Goal: Task Accomplishment & Management: Use online tool/utility

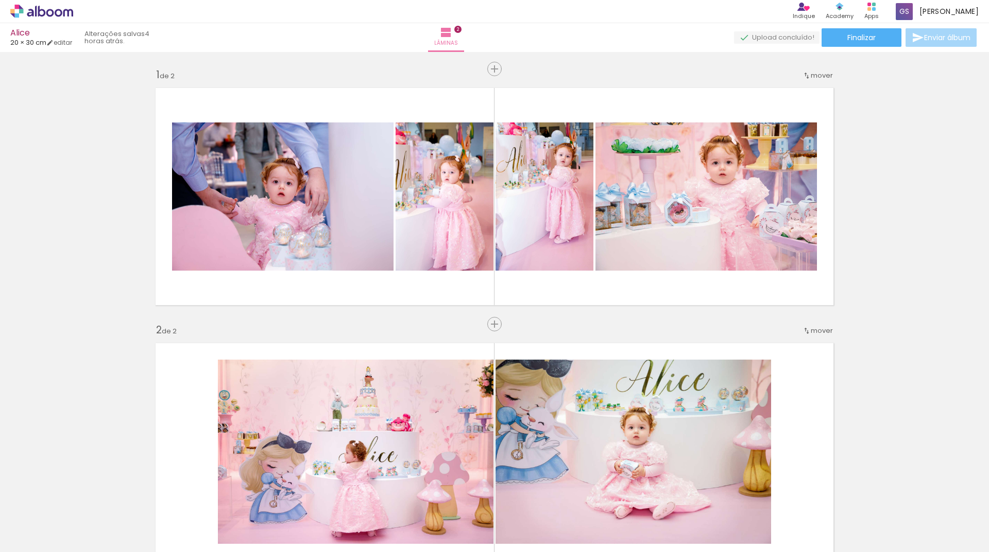
scroll to position [182, 0]
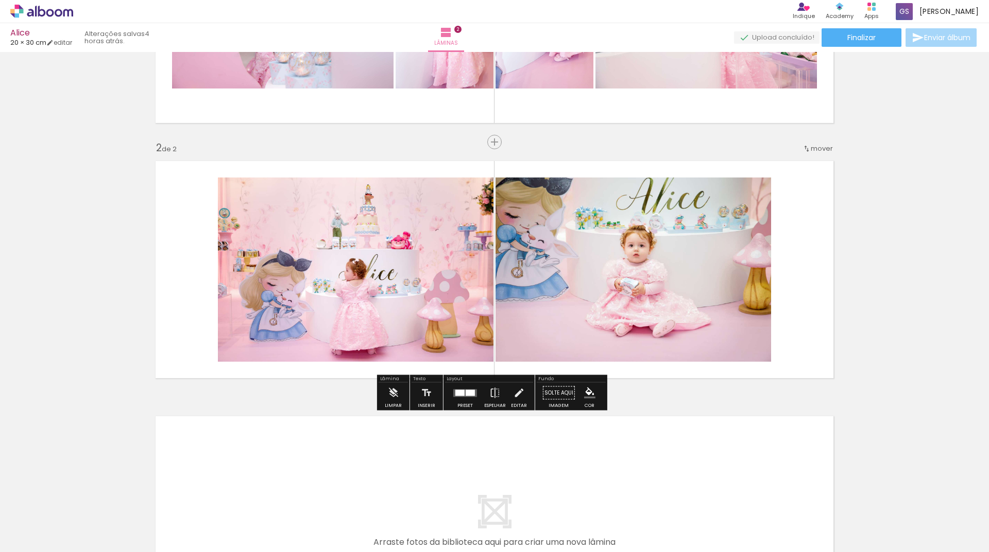
click at [925, 312] on div "Inserir lâmina 1 de 2 Inserir lâmina 2 de 2" at bounding box center [494, 256] width 989 height 767
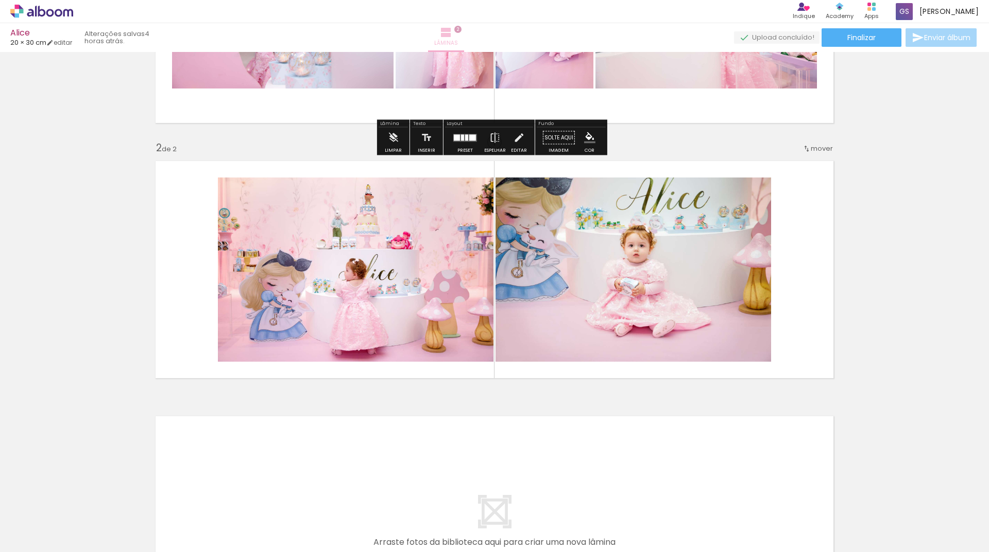
click at [464, 31] on paper-button "Lâminas 2" at bounding box center [446, 37] width 36 height 29
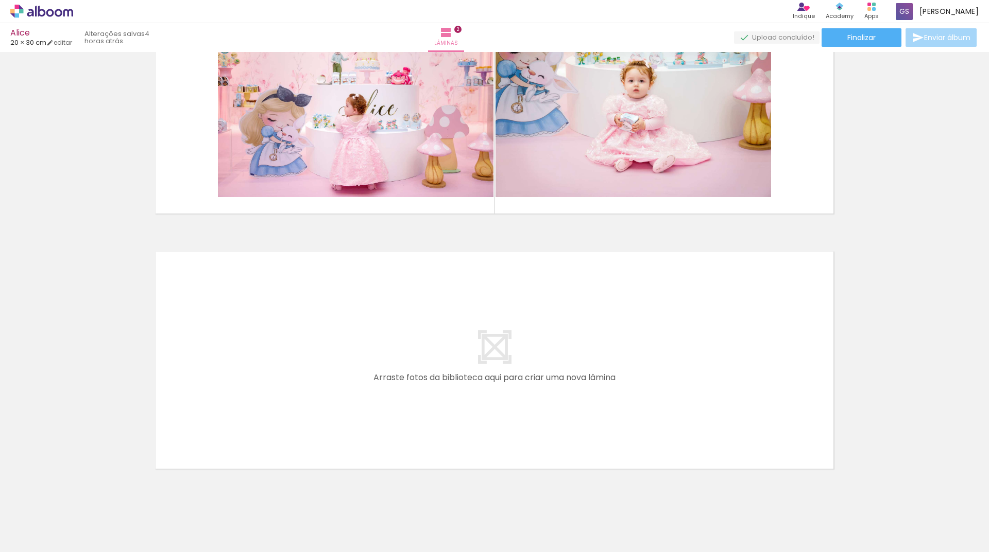
scroll to position [370, 0]
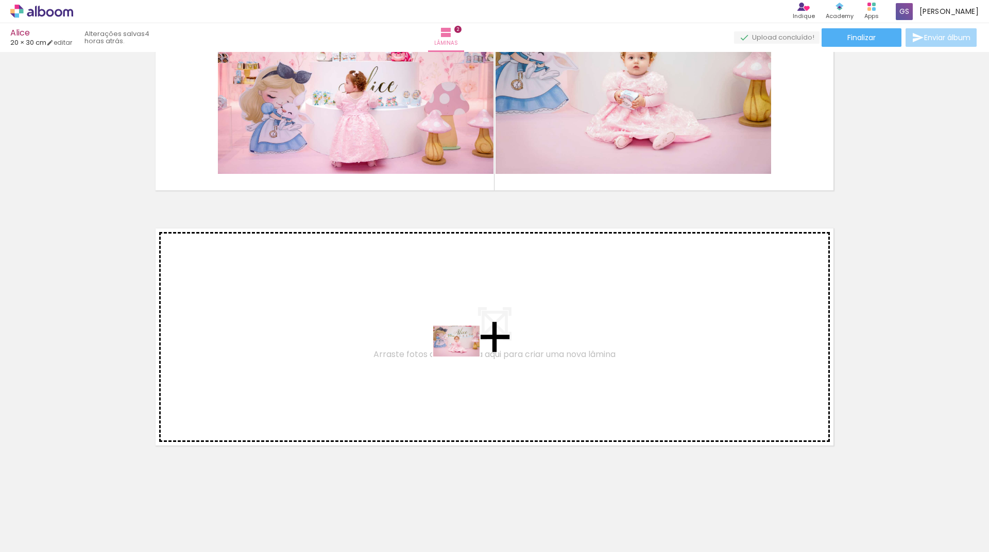
drag, startPoint x: 442, startPoint y: 526, endPoint x: 464, endPoint y: 357, distance: 170.3
click at [464, 357] on quentale-workspace at bounding box center [494, 276] width 989 height 552
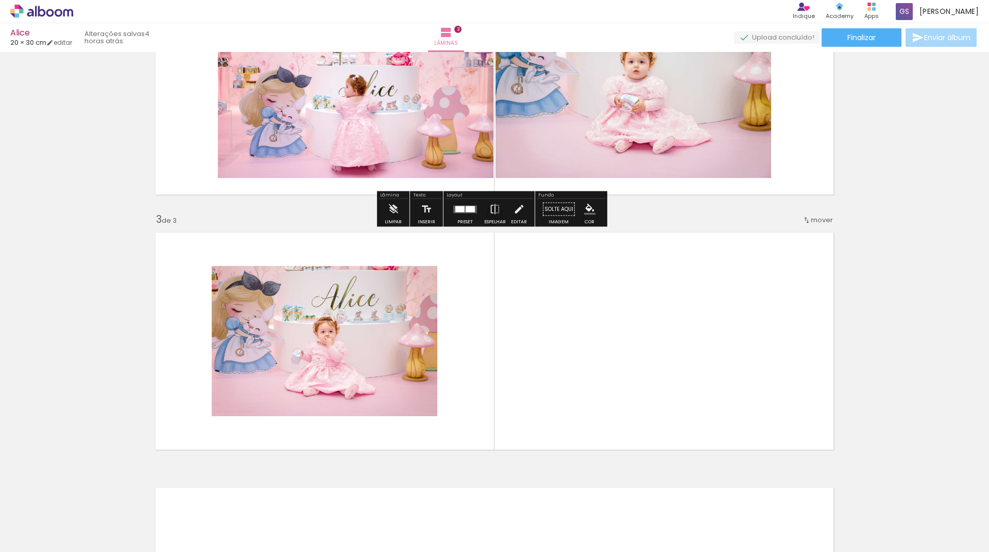
scroll to position [386, 0]
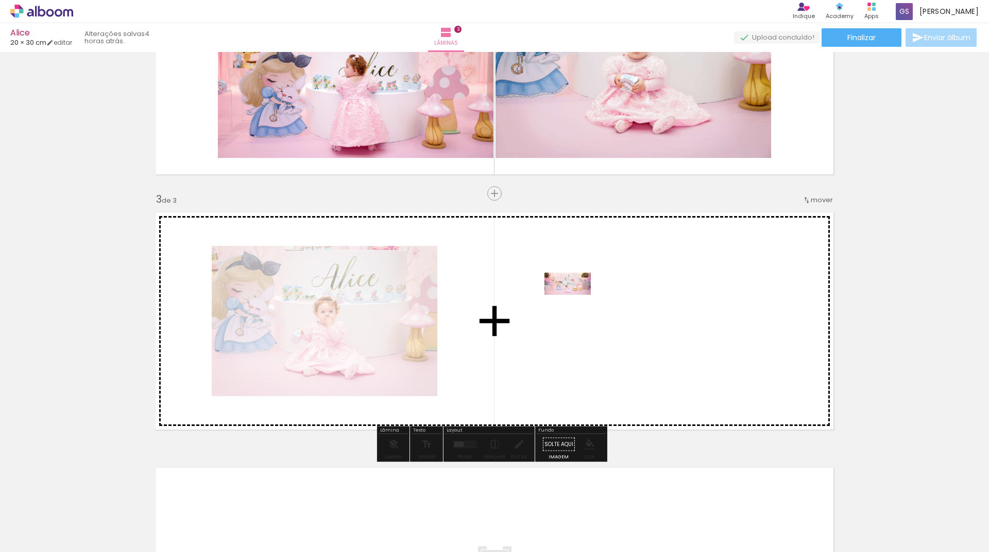
drag, startPoint x: 510, startPoint y: 526, endPoint x: 575, endPoint y: 304, distance: 231.2
click at [575, 304] on quentale-workspace at bounding box center [494, 276] width 989 height 552
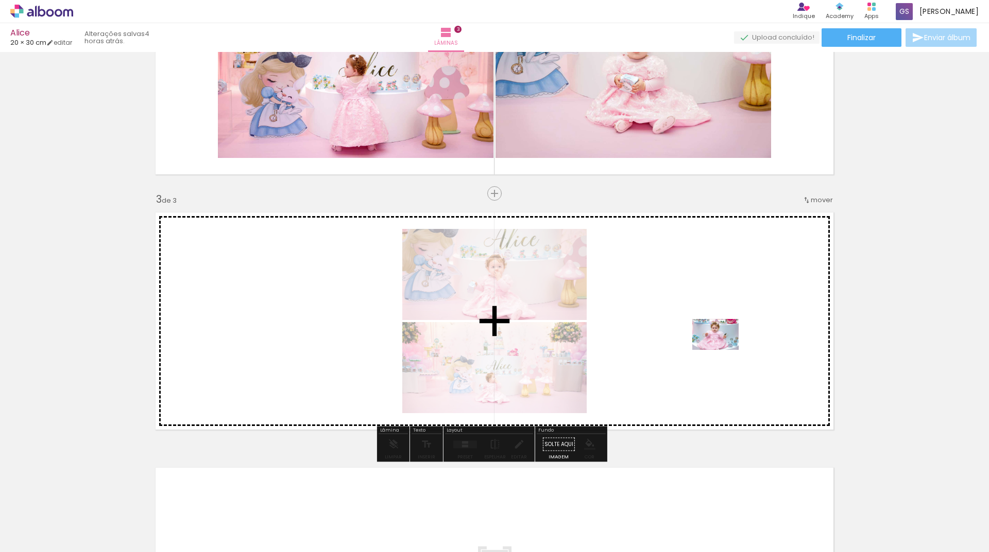
drag, startPoint x: 734, startPoint y: 524, endPoint x: 722, endPoint y: 350, distance: 174.9
click at [722, 350] on quentale-workspace at bounding box center [494, 276] width 989 height 552
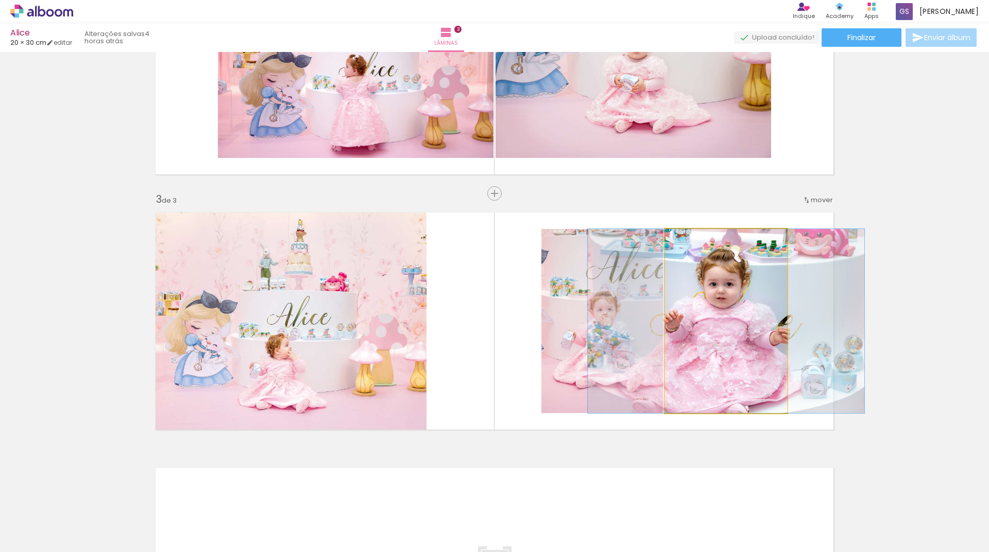
click at [724, 361] on quentale-photo at bounding box center [726, 321] width 122 height 184
click at [721, 334] on quentale-photo at bounding box center [726, 321] width 122 height 184
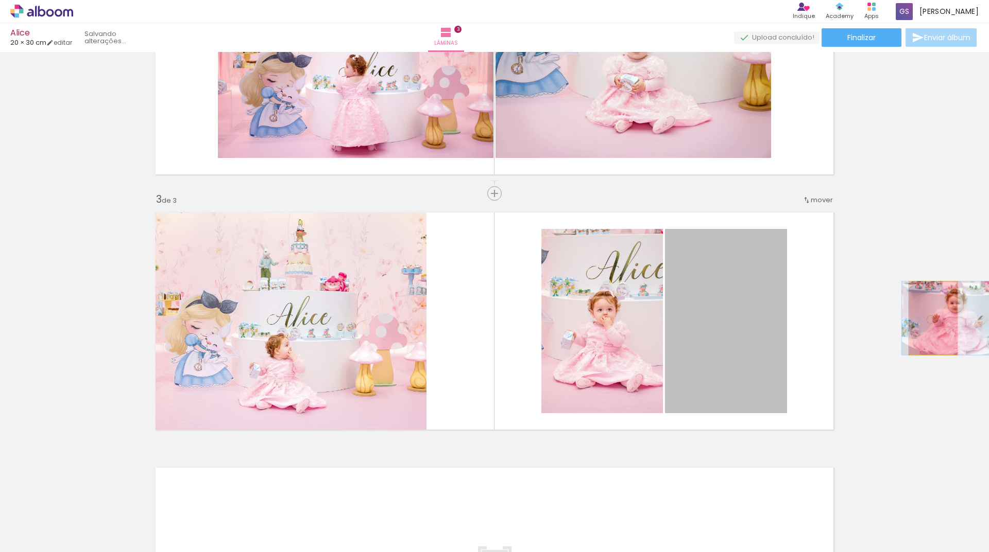
drag, startPoint x: 720, startPoint y: 291, endPoint x: 929, endPoint y: 318, distance: 210.8
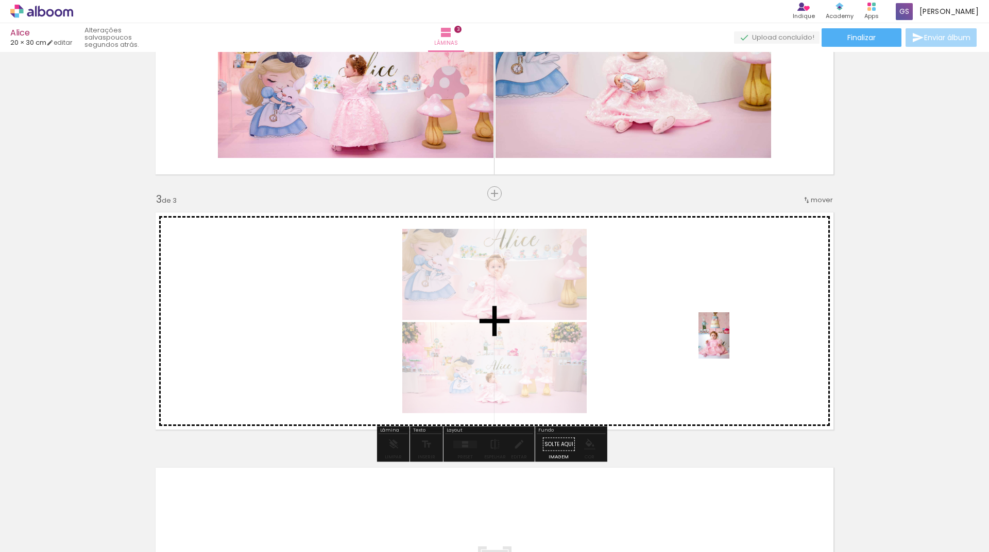
drag, startPoint x: 798, startPoint y: 530, endPoint x: 729, endPoint y: 343, distance: 198.6
click at [729, 343] on quentale-workspace at bounding box center [494, 276] width 989 height 552
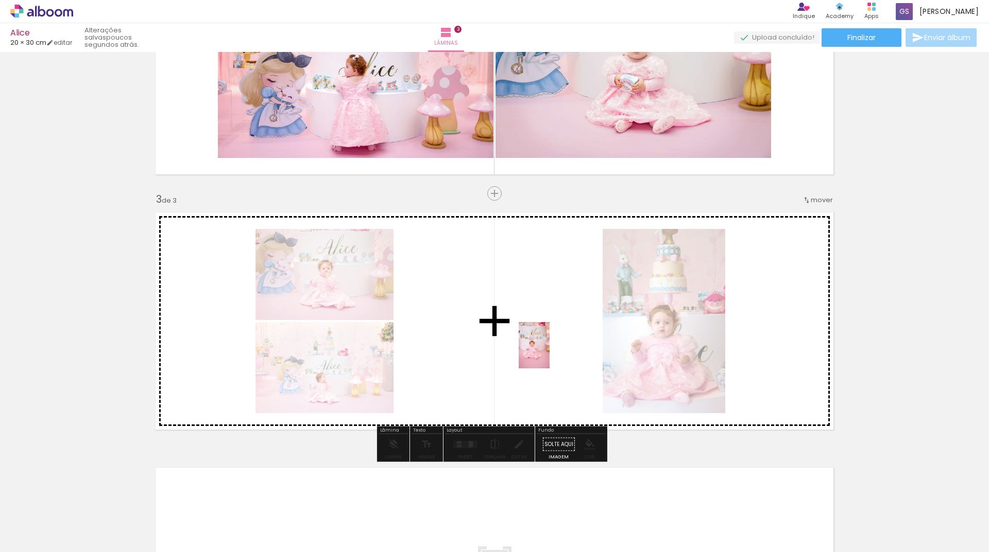
drag, startPoint x: 627, startPoint y: 525, endPoint x: 549, endPoint y: 353, distance: 189.0
click at [549, 353] on quentale-workspace at bounding box center [494, 276] width 989 height 552
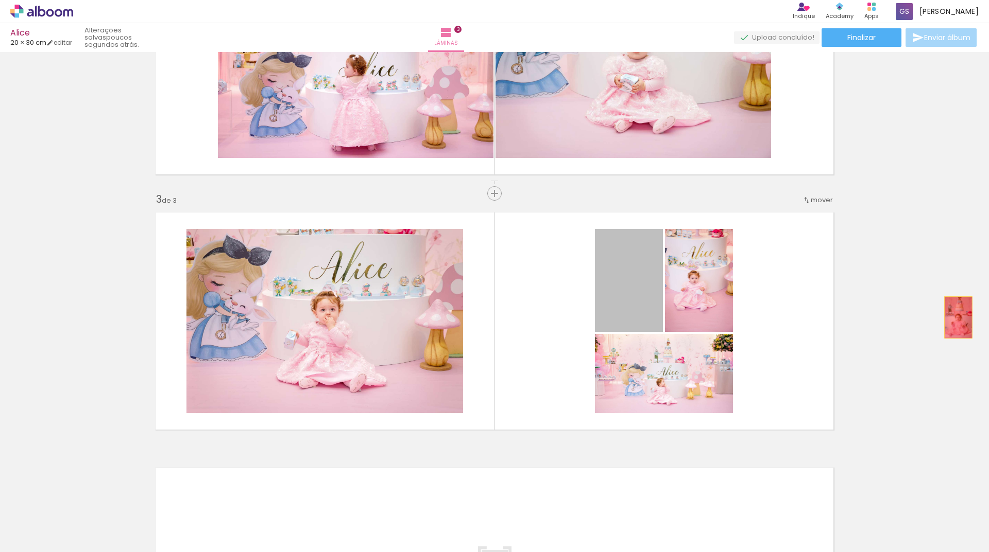
drag, startPoint x: 625, startPoint y: 283, endPoint x: 954, endPoint y: 318, distance: 331.4
click at [954, 318] on div "Inserir lâmina 1 de 3 Inserir lâmina 2 de 3 Inserir lâmina 3 de 3" at bounding box center [494, 180] width 989 height 1022
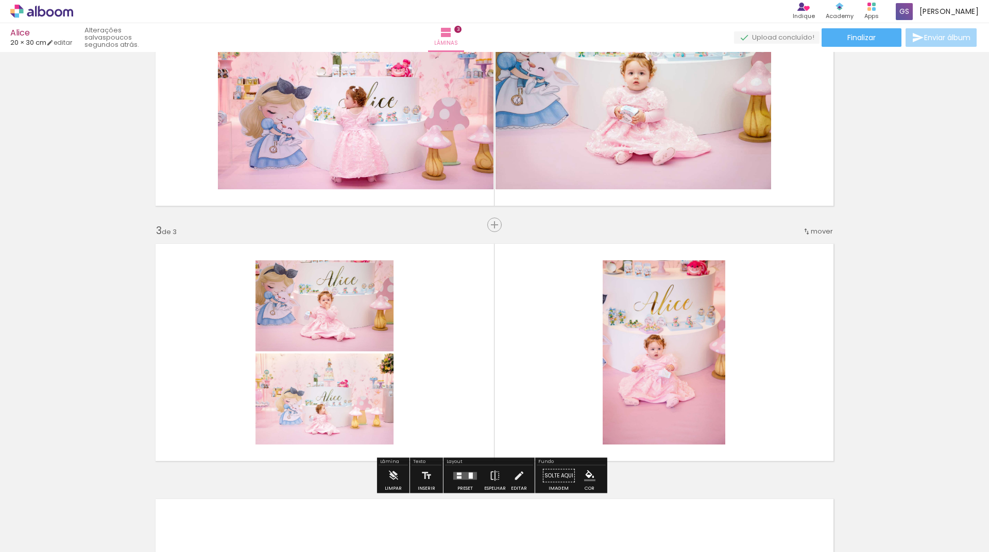
scroll to position [335, 0]
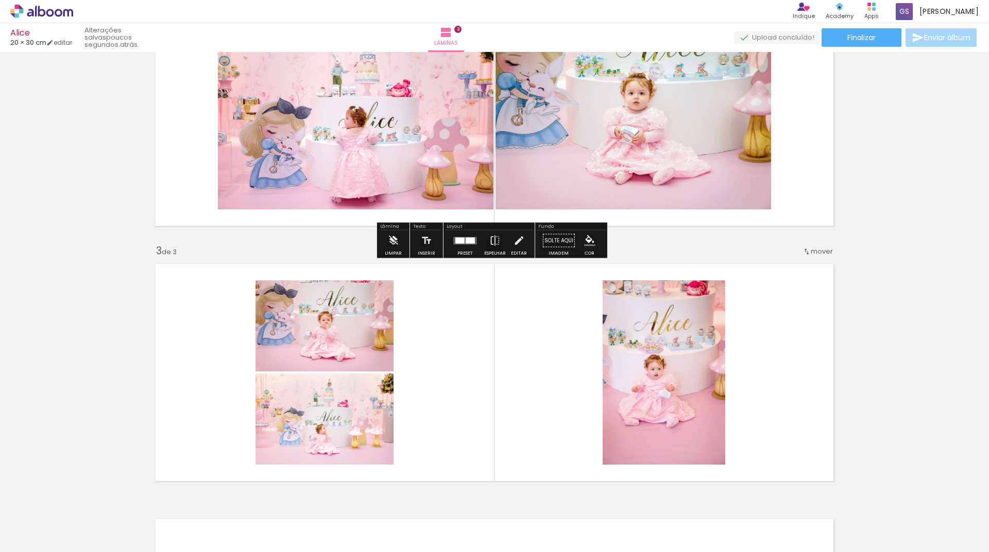
click at [467, 248] on div at bounding box center [465, 241] width 28 height 21
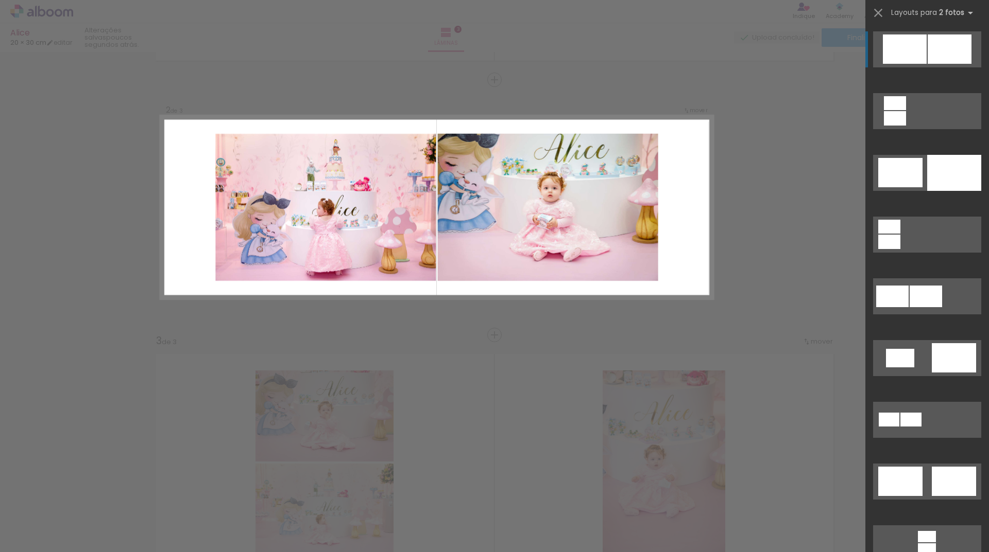
scroll to position [182, 0]
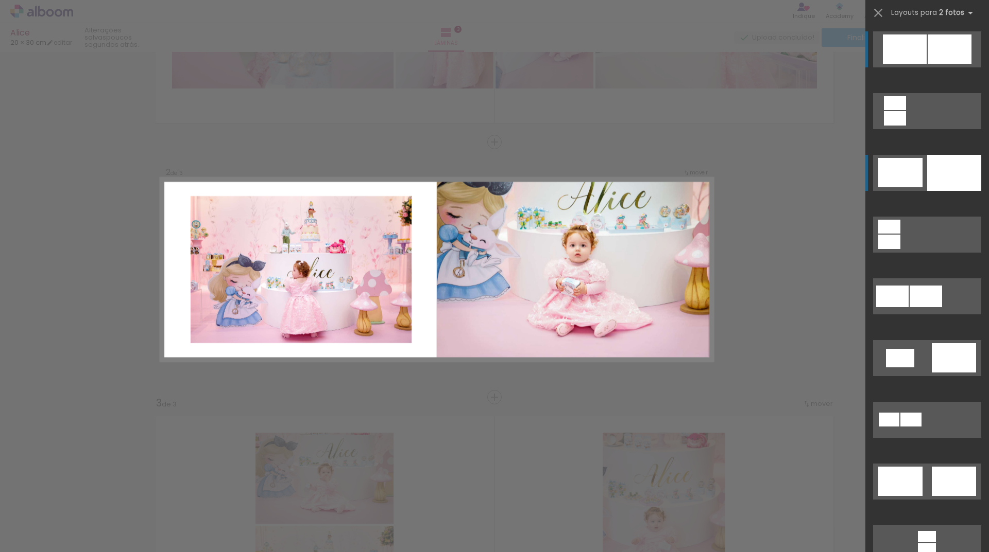
click at [927, 159] on div at bounding box center [954, 173] width 54 height 36
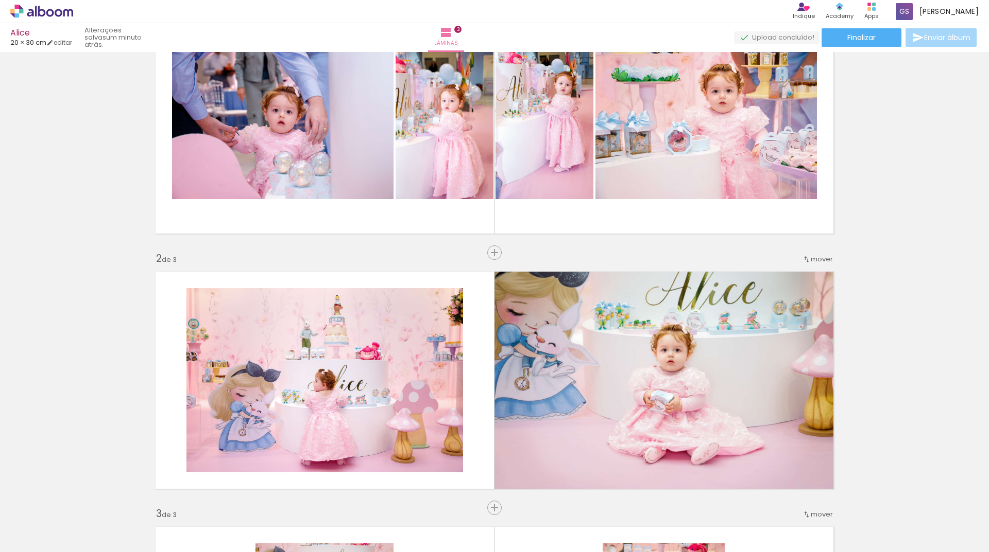
scroll to position [51, 0]
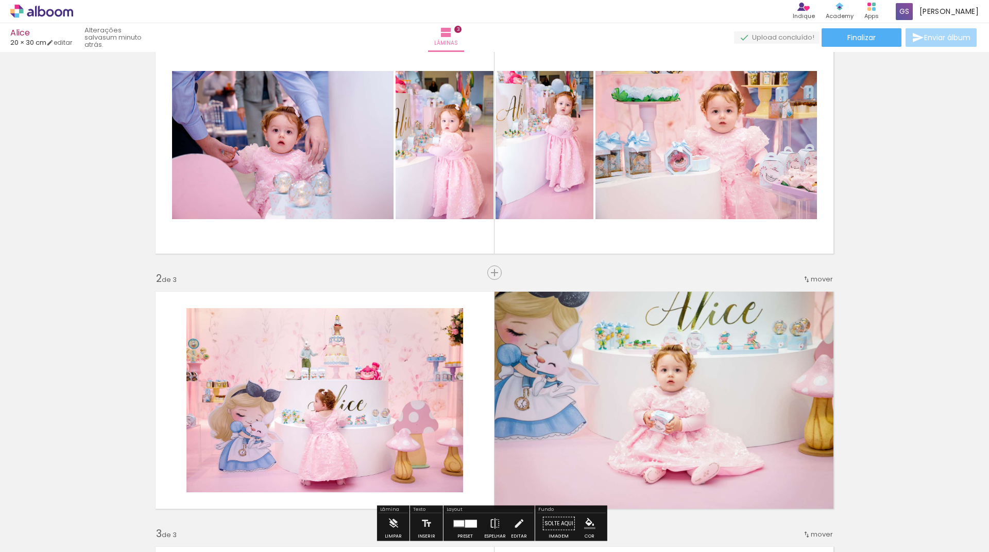
click at [802, 277] on iron-icon at bounding box center [806, 279] width 8 height 8
click at [790, 277] on span "1" at bounding box center [791, 277] width 3 height 17
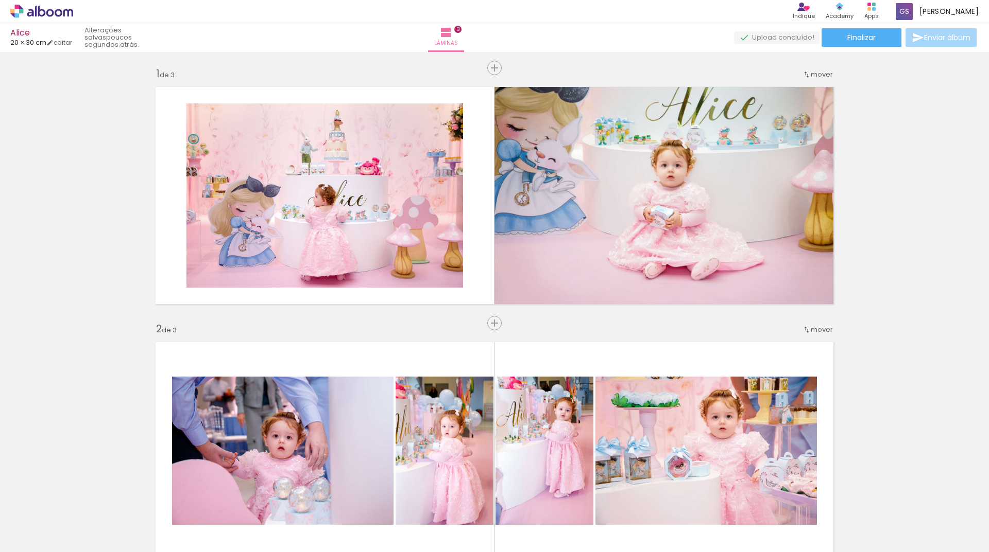
scroll to position [0, 0]
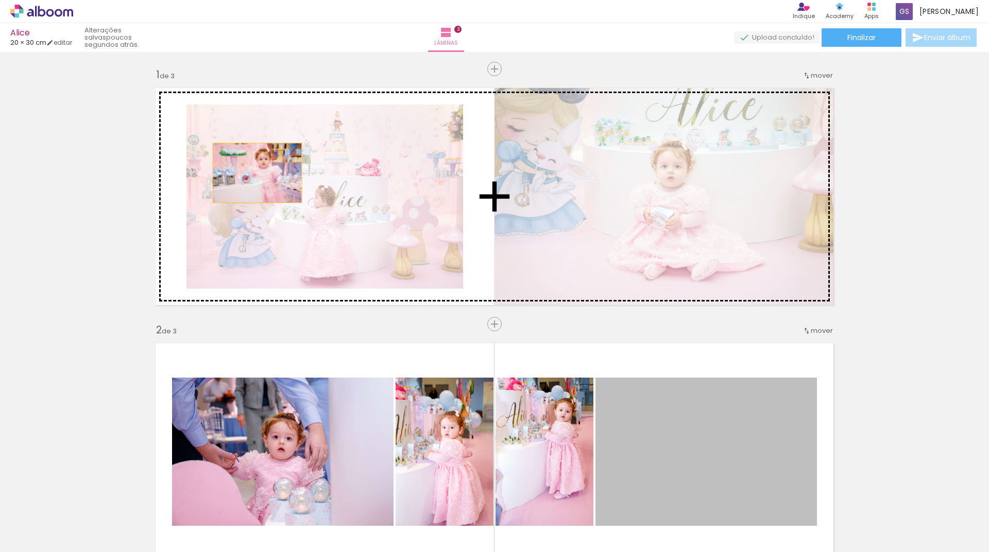
drag, startPoint x: 741, startPoint y: 456, endPoint x: 253, endPoint y: 173, distance: 564.1
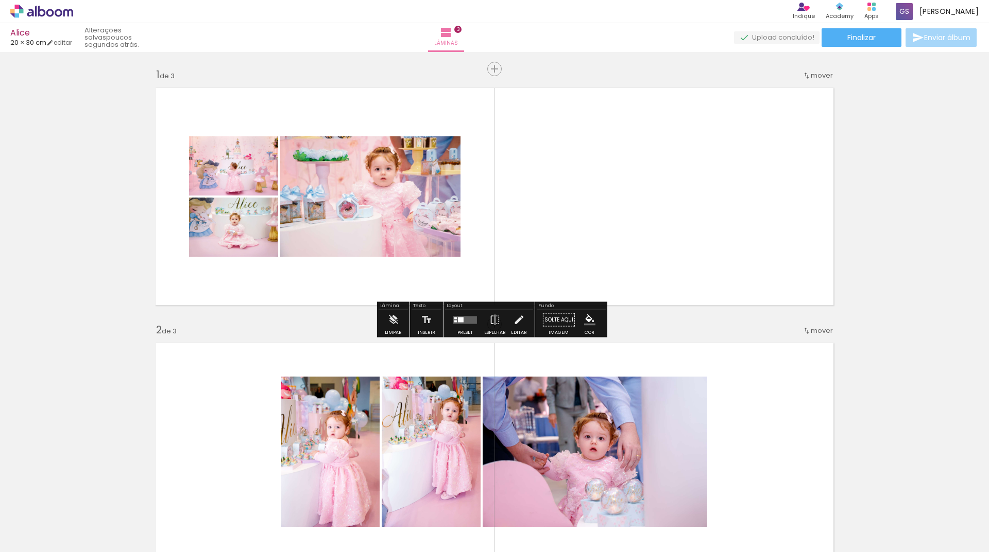
click at [458, 322] on quentale-layouter at bounding box center [465, 320] width 24 height 8
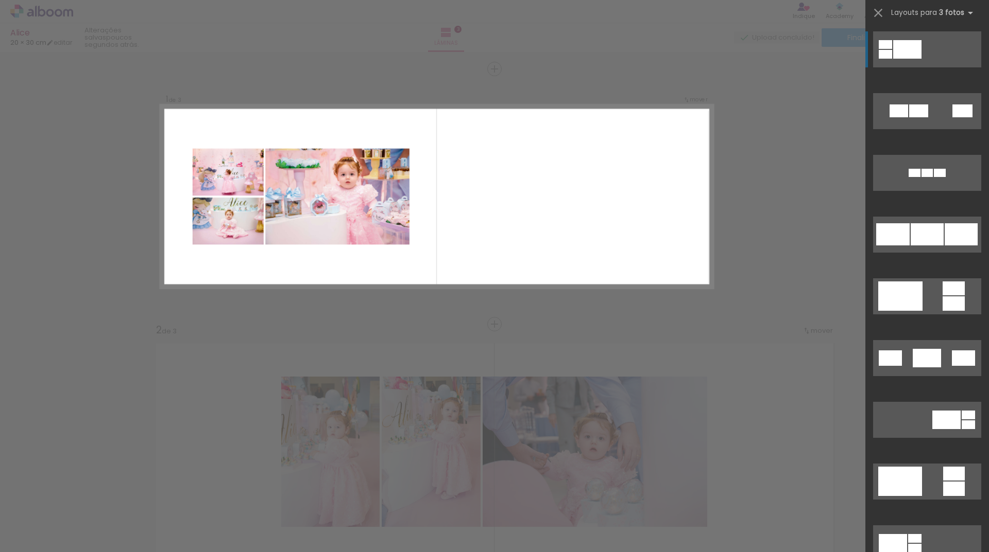
click at [926, 42] on quentale-layouter at bounding box center [927, 49] width 108 height 36
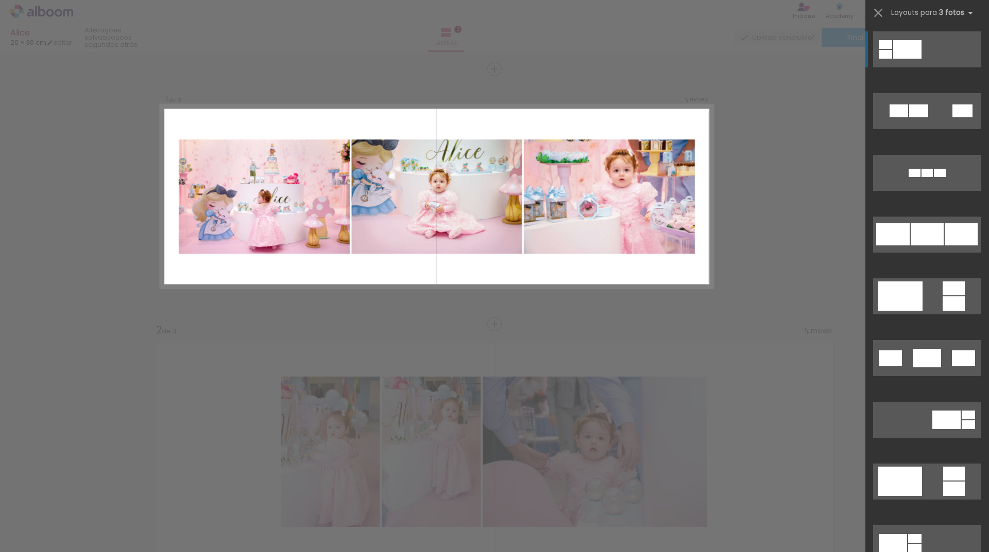
click at [606, 211] on quentale-photo at bounding box center [609, 197] width 171 height 114
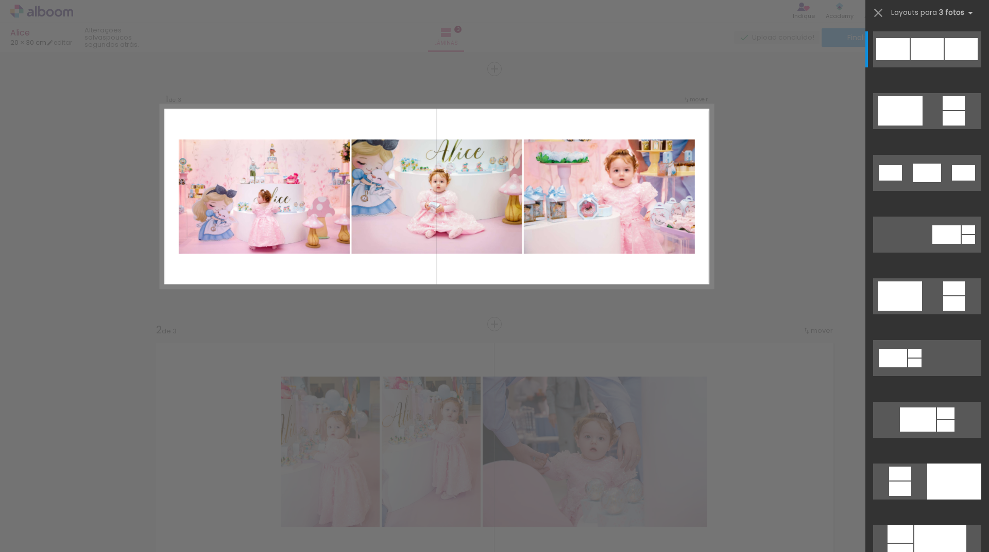
click at [575, 200] on quentale-photo at bounding box center [609, 197] width 171 height 114
drag, startPoint x: 575, startPoint y: 200, endPoint x: 615, endPoint y: 161, distance: 56.1
click at [615, 161] on quentale-photo at bounding box center [609, 197] width 171 height 114
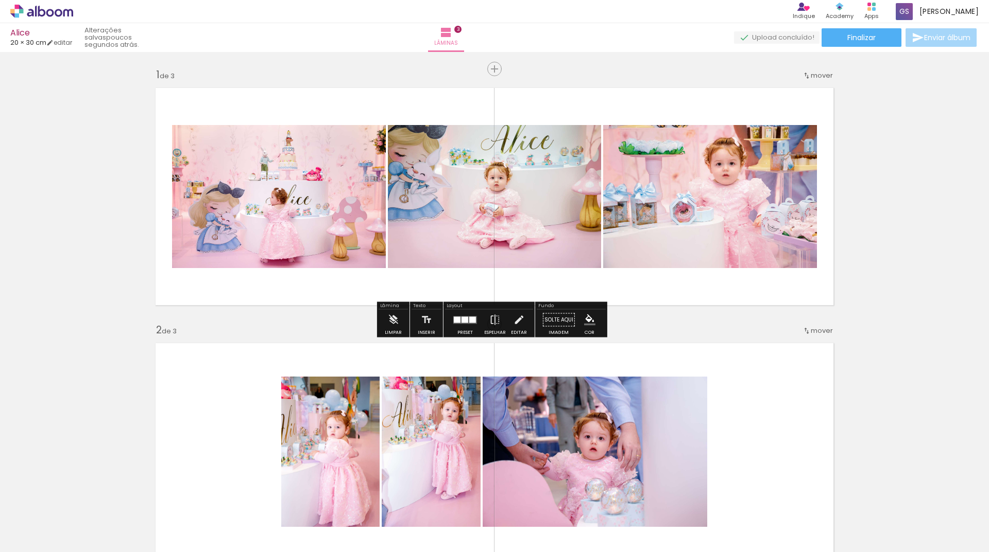
click at [659, 176] on quentale-photo at bounding box center [710, 196] width 214 height 143
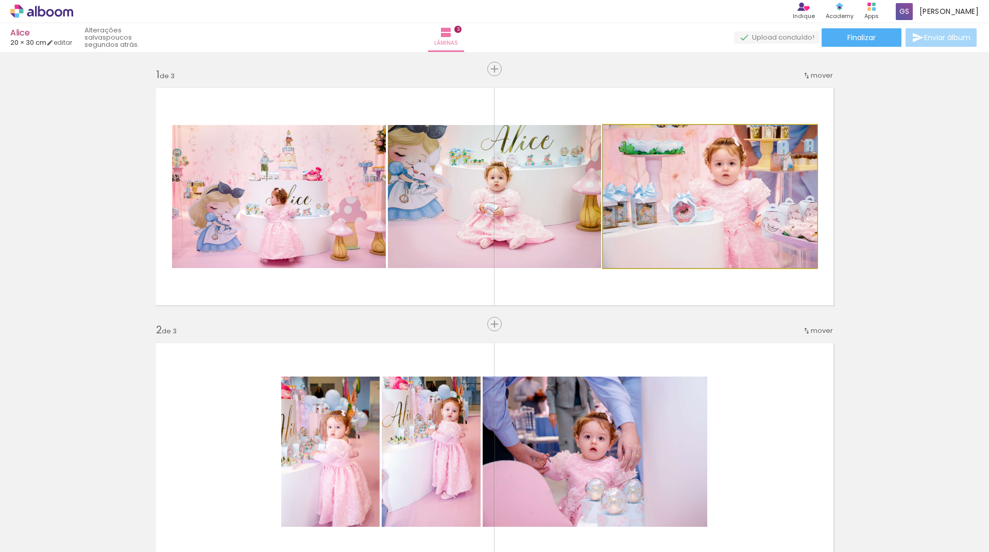
click at [637, 180] on quentale-photo at bounding box center [710, 196] width 214 height 143
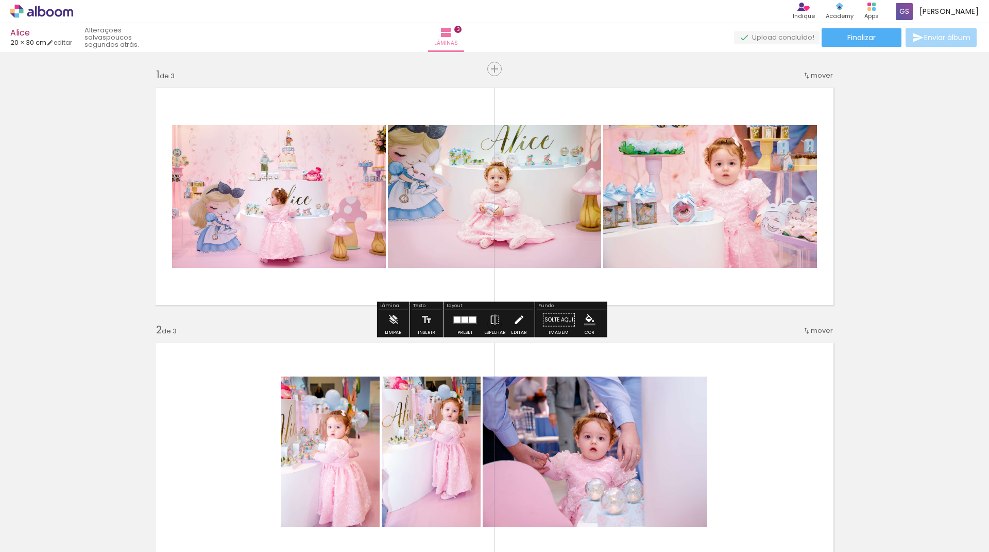
click at [515, 321] on iron-icon at bounding box center [518, 320] width 11 height 21
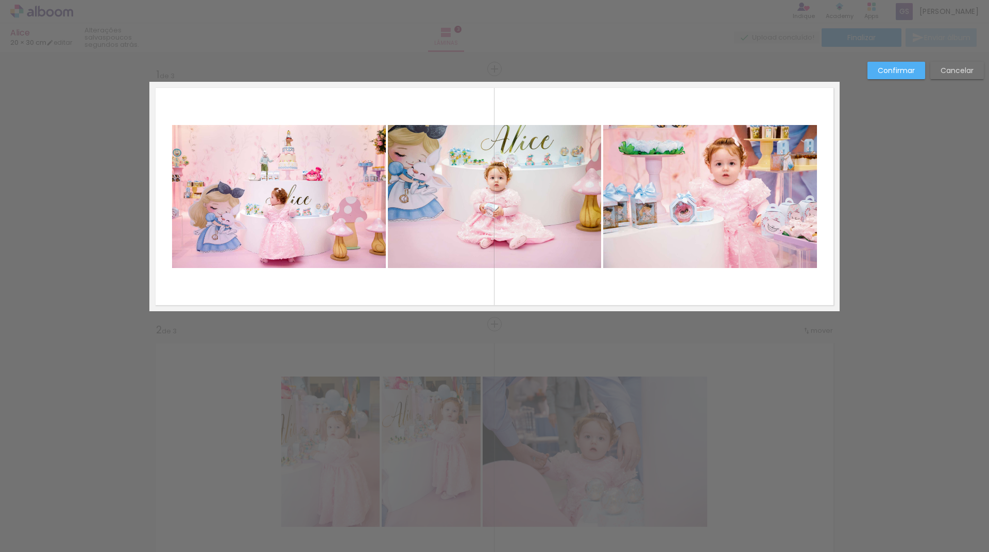
click at [623, 185] on quentale-photo at bounding box center [710, 196] width 214 height 143
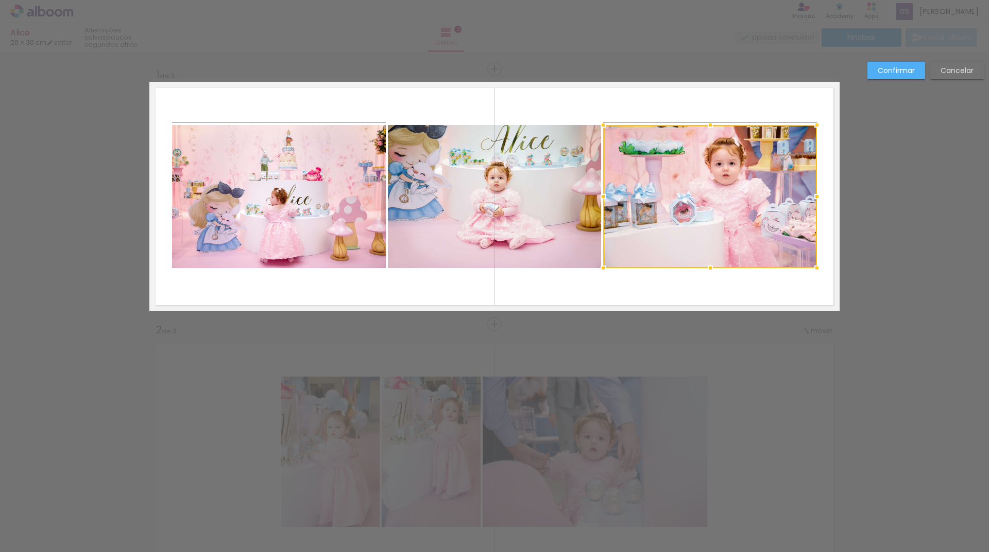
drag, startPoint x: 601, startPoint y: 195, endPoint x: 601, endPoint y: 209, distance: 13.9
click at [603, 209] on div at bounding box center [710, 196] width 214 height 143
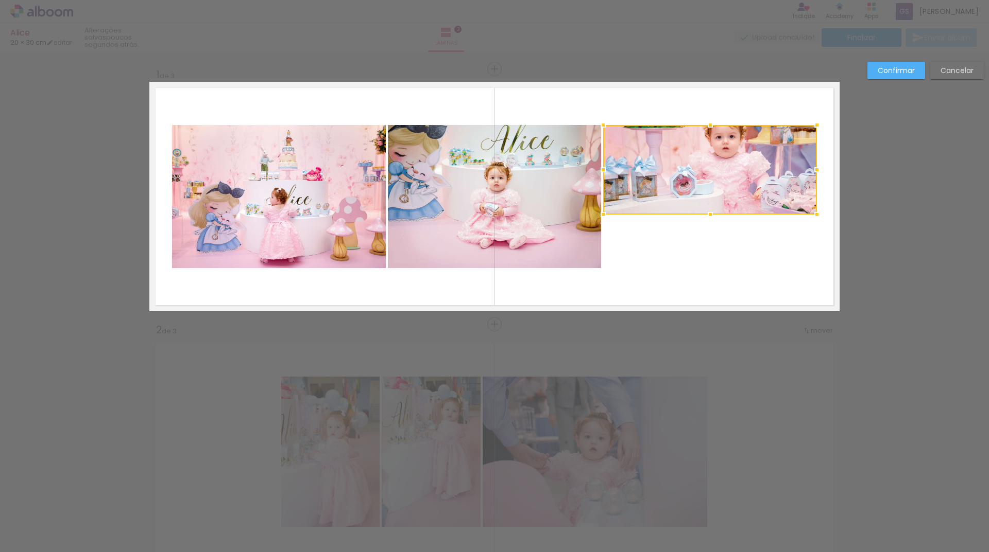
drag, startPoint x: 707, startPoint y: 265, endPoint x: 718, endPoint y: 211, distance: 54.6
click at [718, 211] on div at bounding box center [710, 170] width 214 height 90
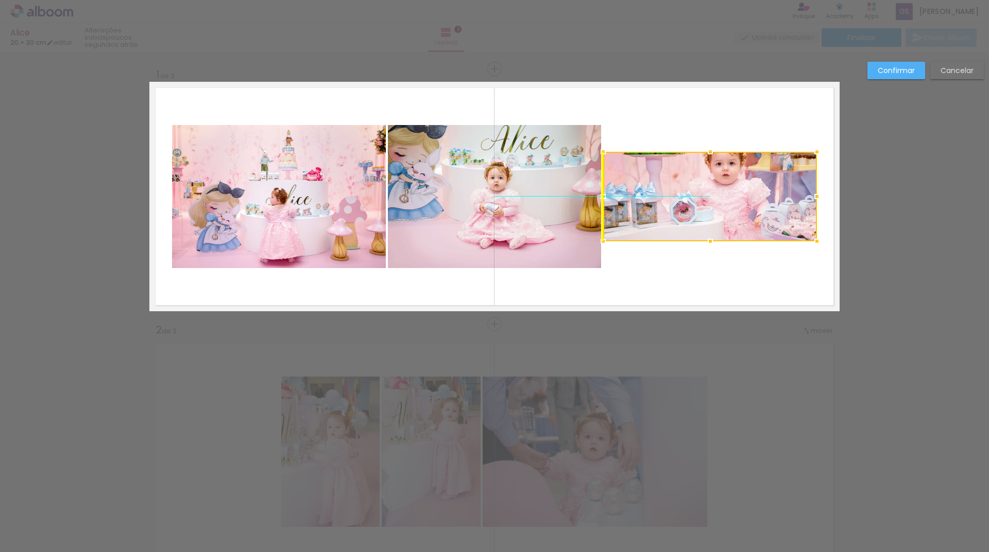
drag, startPoint x: 728, startPoint y: 160, endPoint x: 730, endPoint y: 184, distance: 23.8
click at [730, 184] on div at bounding box center [710, 197] width 214 height 90
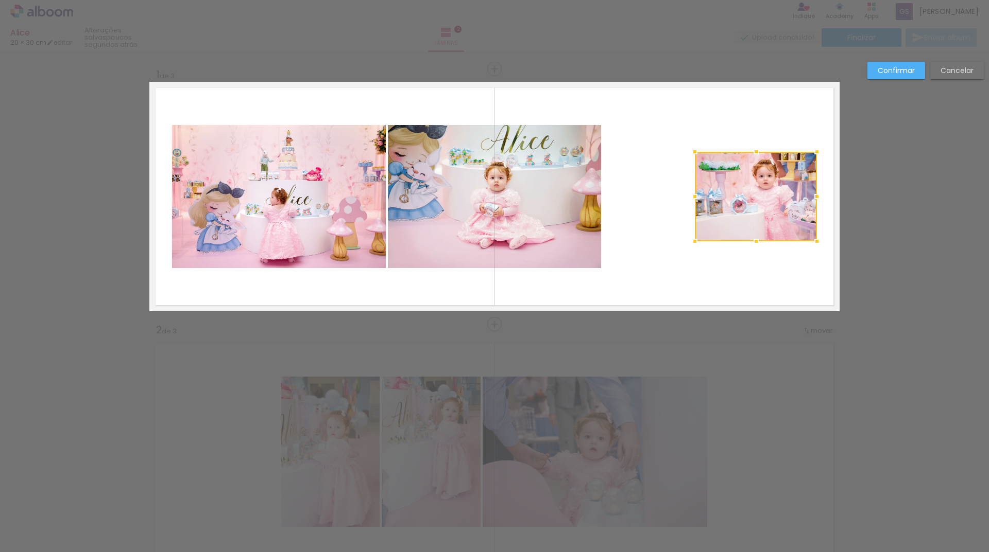
drag, startPoint x: 605, startPoint y: 199, endPoint x: 694, endPoint y: 201, distance: 89.1
click at [694, 201] on div at bounding box center [694, 196] width 21 height 21
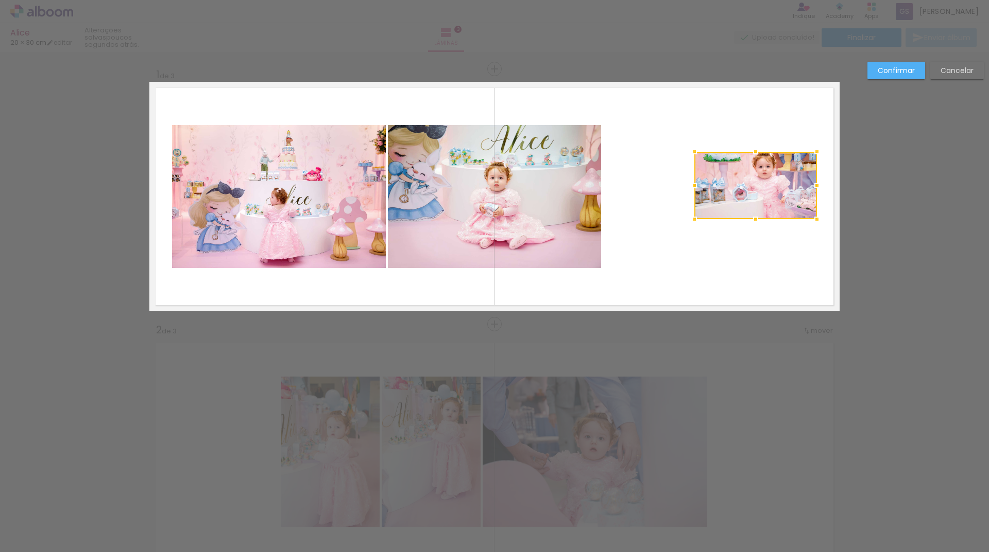
drag, startPoint x: 749, startPoint y: 237, endPoint x: 749, endPoint y: 215, distance: 22.1
click at [749, 215] on div at bounding box center [755, 219] width 21 height 21
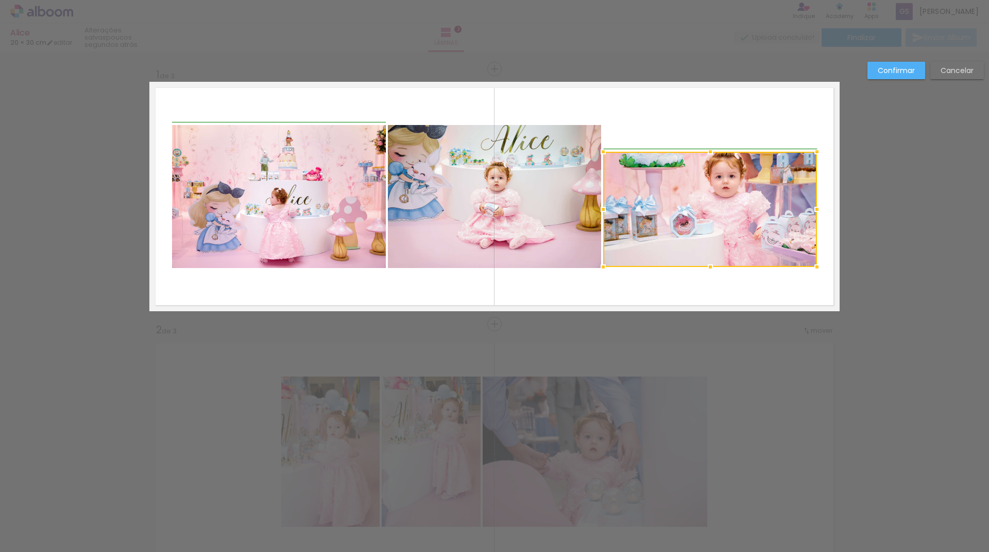
drag, startPoint x: 694, startPoint y: 214, endPoint x: 600, endPoint y: 262, distance: 105.2
click at [600, 262] on div at bounding box center [603, 267] width 21 height 21
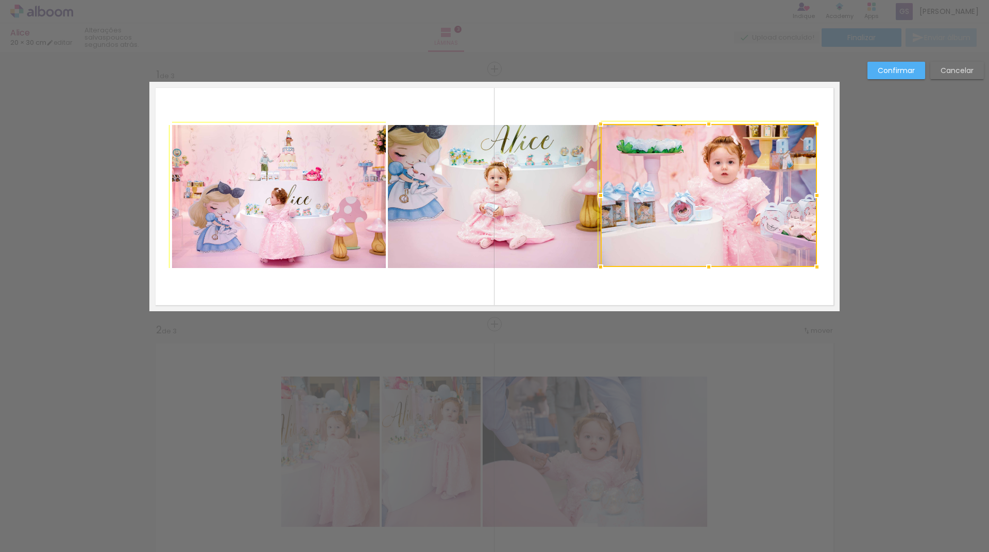
drag, startPoint x: 597, startPoint y: 153, endPoint x: 583, endPoint y: 132, distance: 25.0
click at [583, 132] on album-spread "1 de 3" at bounding box center [494, 197] width 690 height 230
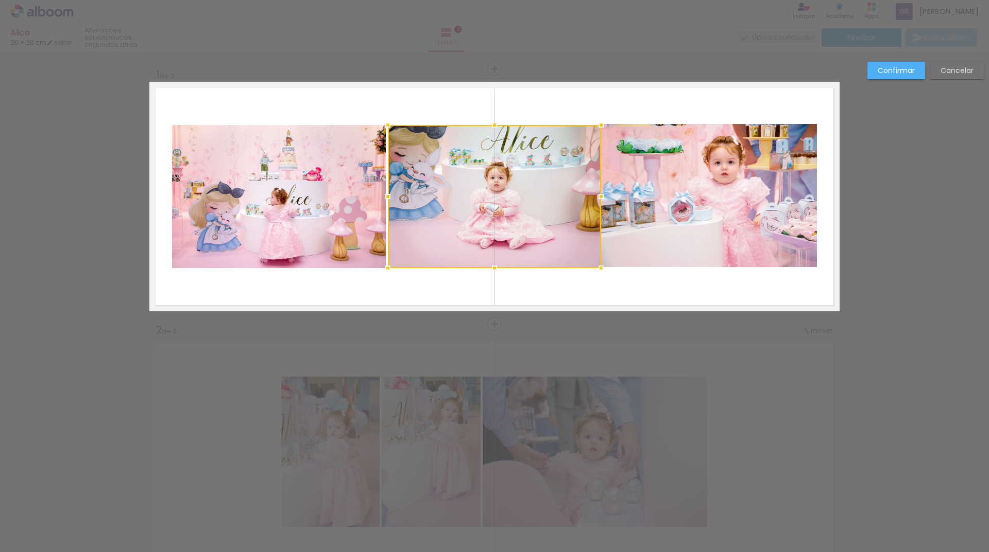
click at [596, 283] on quentale-layouter at bounding box center [494, 197] width 690 height 230
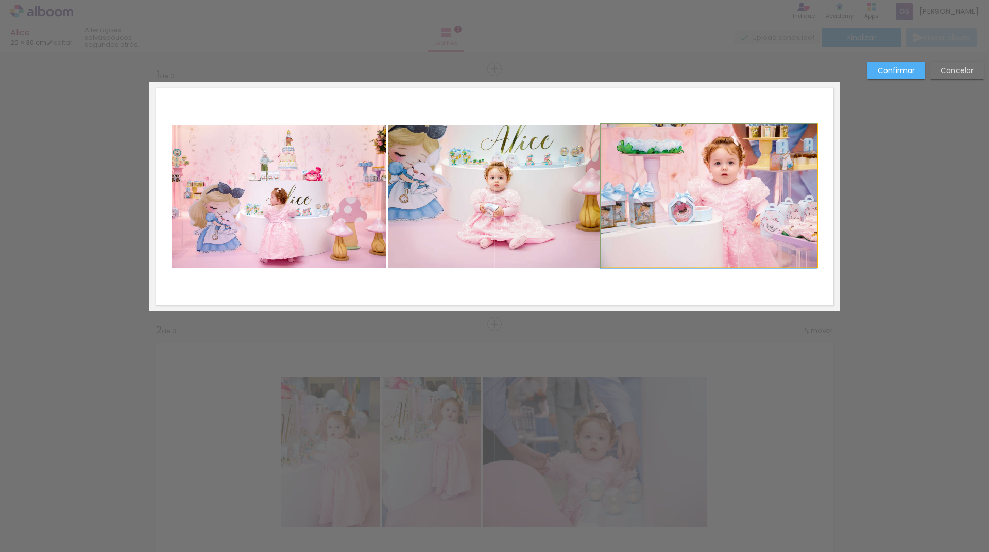
drag, startPoint x: 748, startPoint y: 206, endPoint x: 758, endPoint y: 208, distance: 10.9
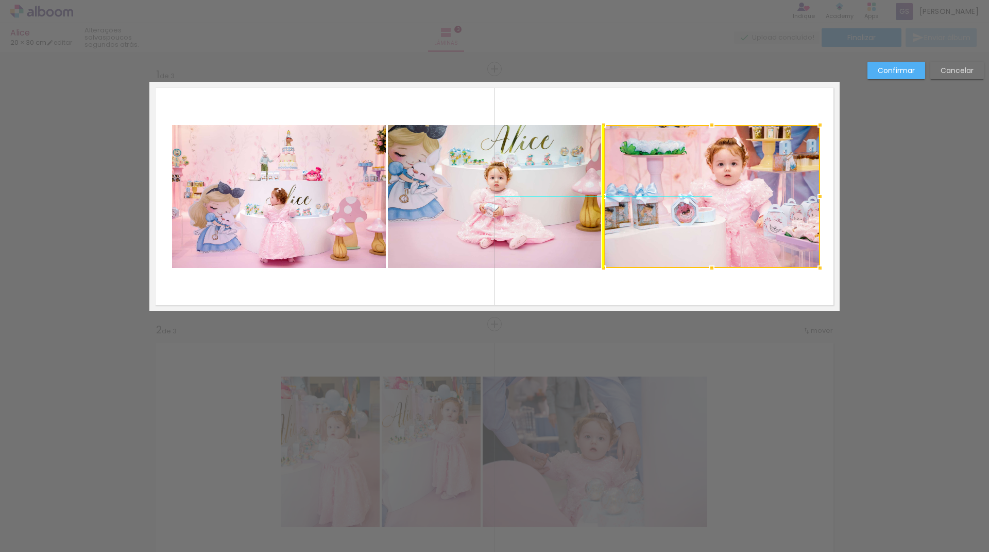
click at [704, 196] on div at bounding box center [711, 196] width 216 height 143
click at [0, 0] on slot "Confirmar" at bounding box center [0, 0] width 0 height 0
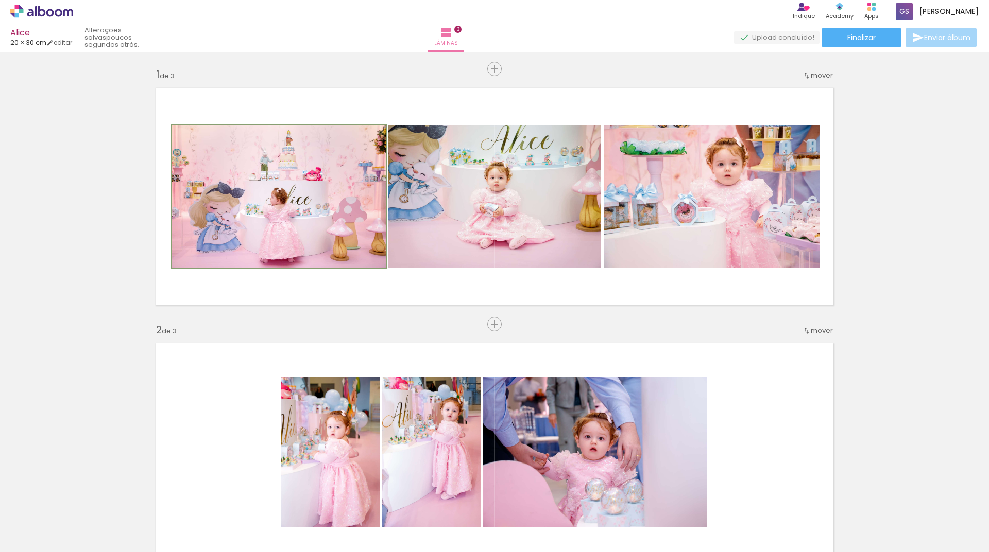
click at [277, 193] on quentale-photo at bounding box center [279, 196] width 214 height 143
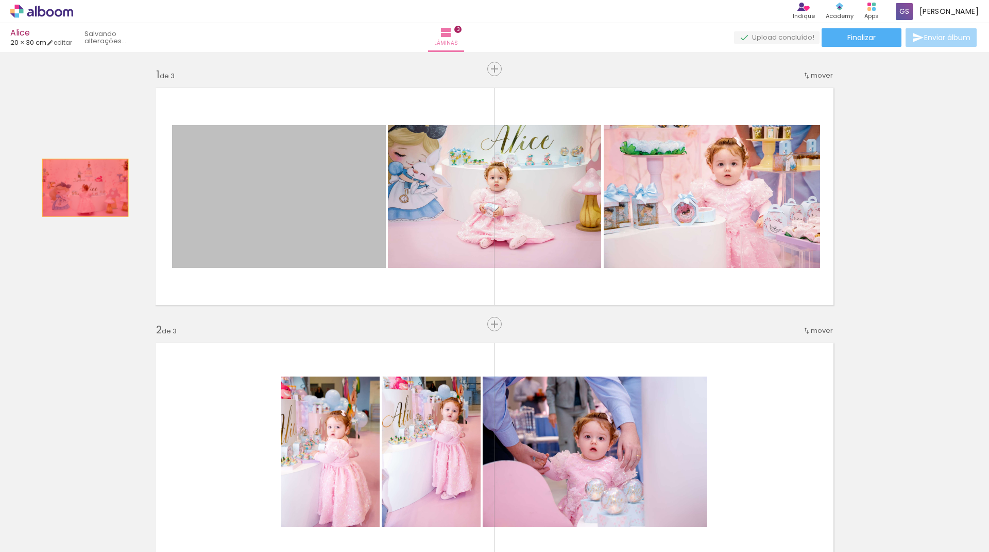
drag, startPoint x: 287, startPoint y: 193, endPoint x: 81, endPoint y: 188, distance: 206.0
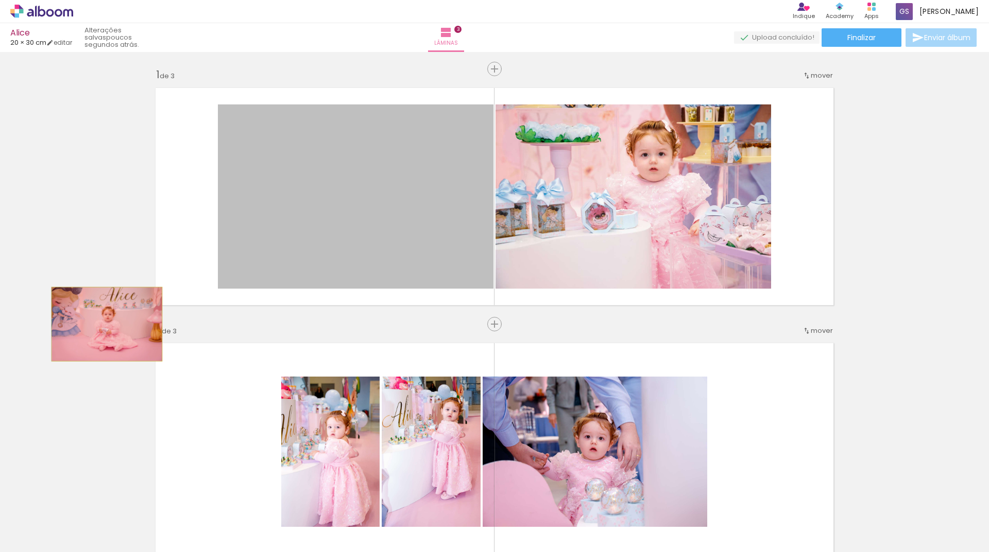
drag, startPoint x: 393, startPoint y: 222, endPoint x: 103, endPoint y: 324, distance: 307.3
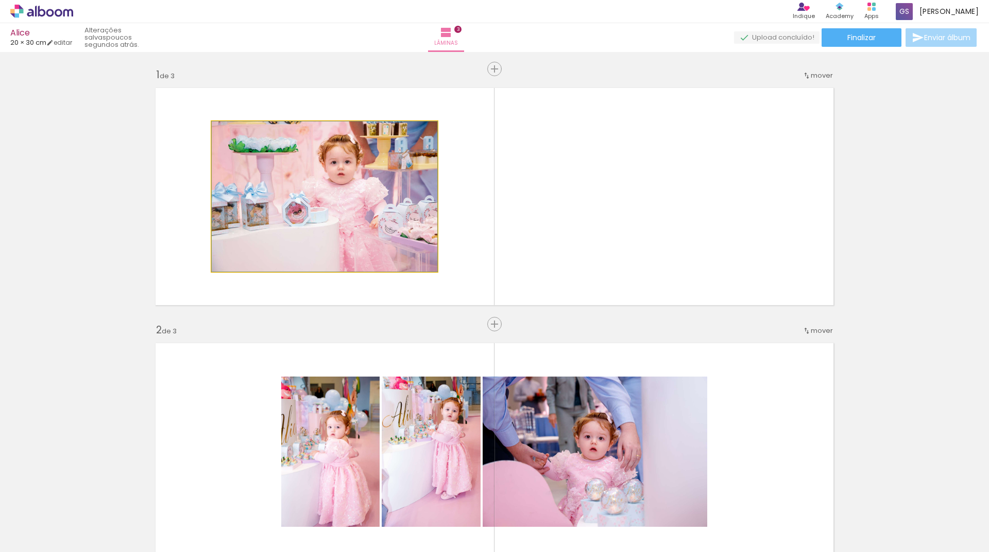
click at [287, 172] on quentale-photo at bounding box center [325, 197] width 226 height 150
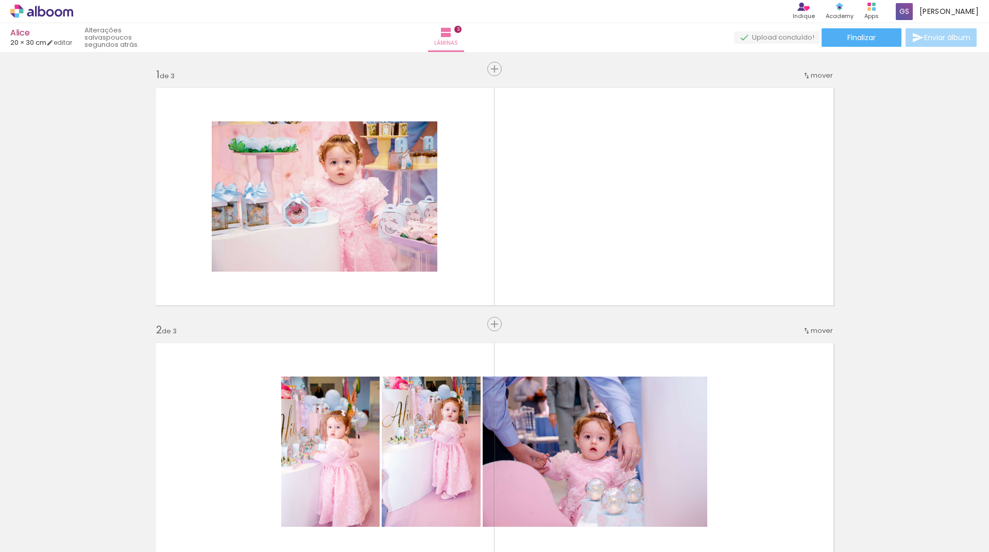
click at [36, 543] on span "Adicionar Fotos" at bounding box center [36, 538] width 31 height 11
click at [0, 0] on input "file" at bounding box center [0, 0] width 0 height 0
